Goal: Information Seeking & Learning: Learn about a topic

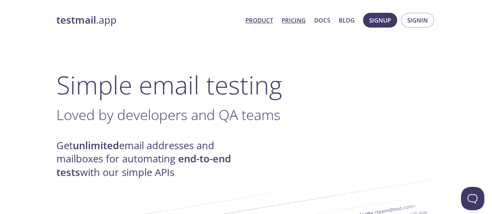
click at [298, 25] on link "Pricing" at bounding box center [294, 20] width 24 height 10
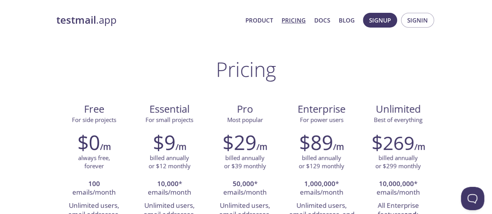
click at [292, 23] on link "Pricing" at bounding box center [294, 20] width 24 height 10
click at [327, 19] on link "Docs" at bounding box center [322, 20] width 16 height 10
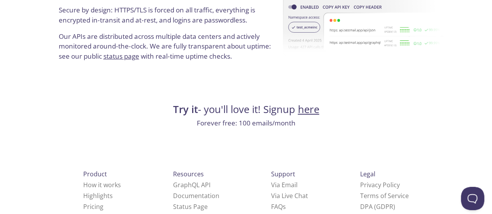
scroll to position [1564, 0]
